Goal: Navigation & Orientation: Find specific page/section

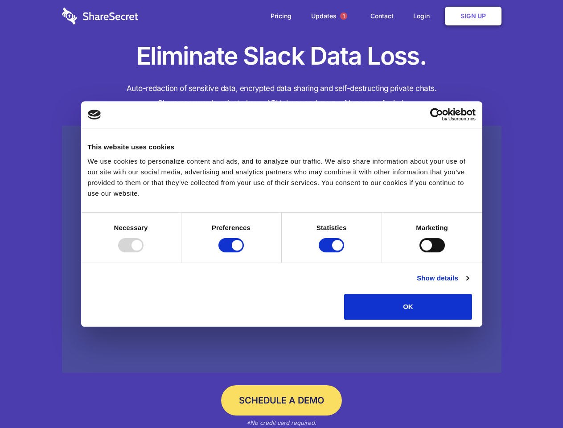
click at [144, 252] on div at bounding box center [130, 245] width 25 height 14
click at [244, 252] on input "Preferences" at bounding box center [231, 245] width 25 height 14
checkbox input "false"
click at [333, 252] on input "Statistics" at bounding box center [331, 245] width 25 height 14
checkbox input "false"
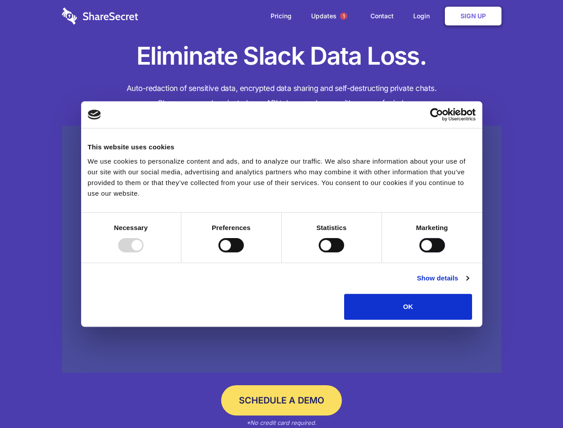
click at [420, 252] on input "Marketing" at bounding box center [432, 245] width 25 height 14
checkbox input "true"
click at [469, 284] on link "Show details" at bounding box center [443, 278] width 52 height 11
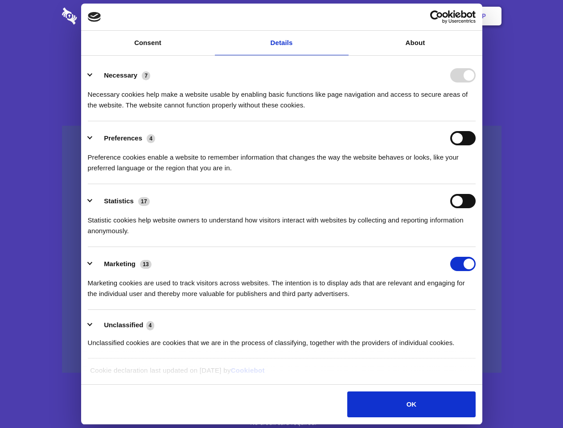
click at [476, 121] on li "Necessary 7 Necessary cookies help make a website usable by enabling basic func…" at bounding box center [282, 89] width 388 height 63
click at [343, 16] on span "1" at bounding box center [343, 15] width 7 height 7
